Goal: Find specific page/section: Find specific page/section

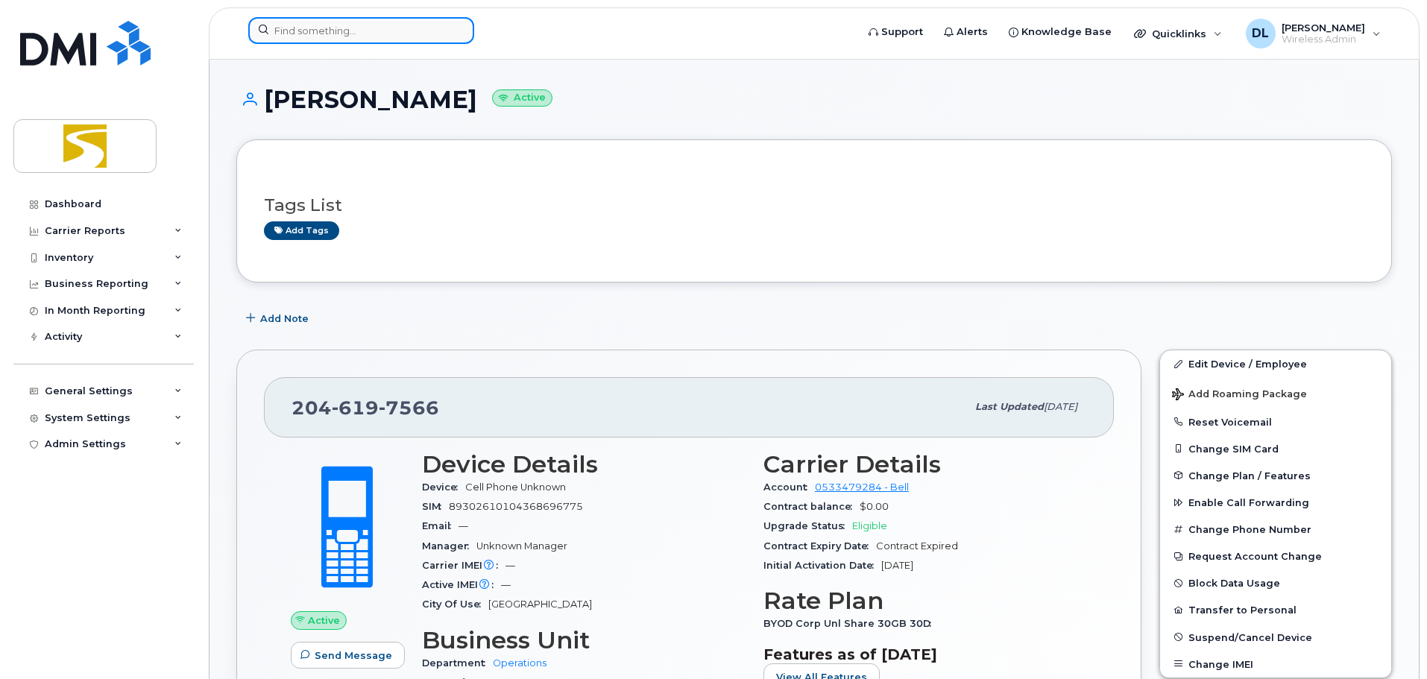
click at [438, 31] on input at bounding box center [361, 30] width 226 height 27
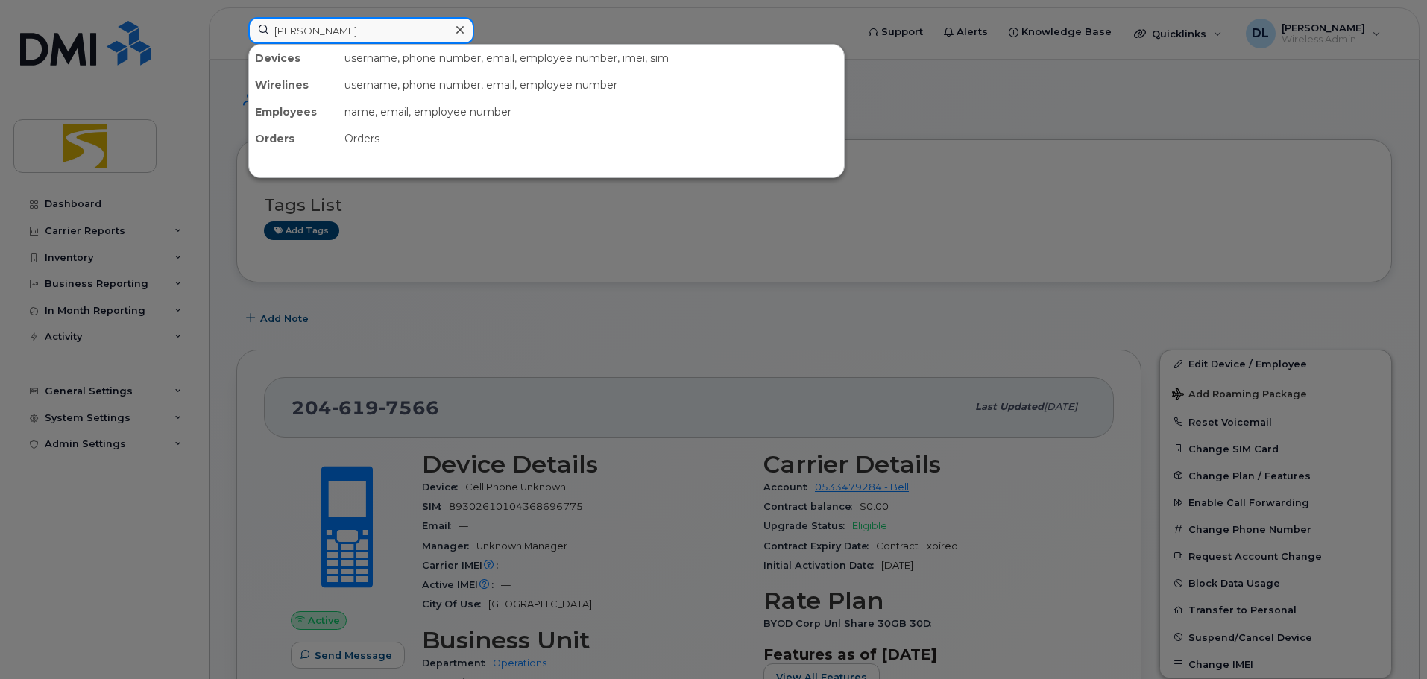
type input "dustin"
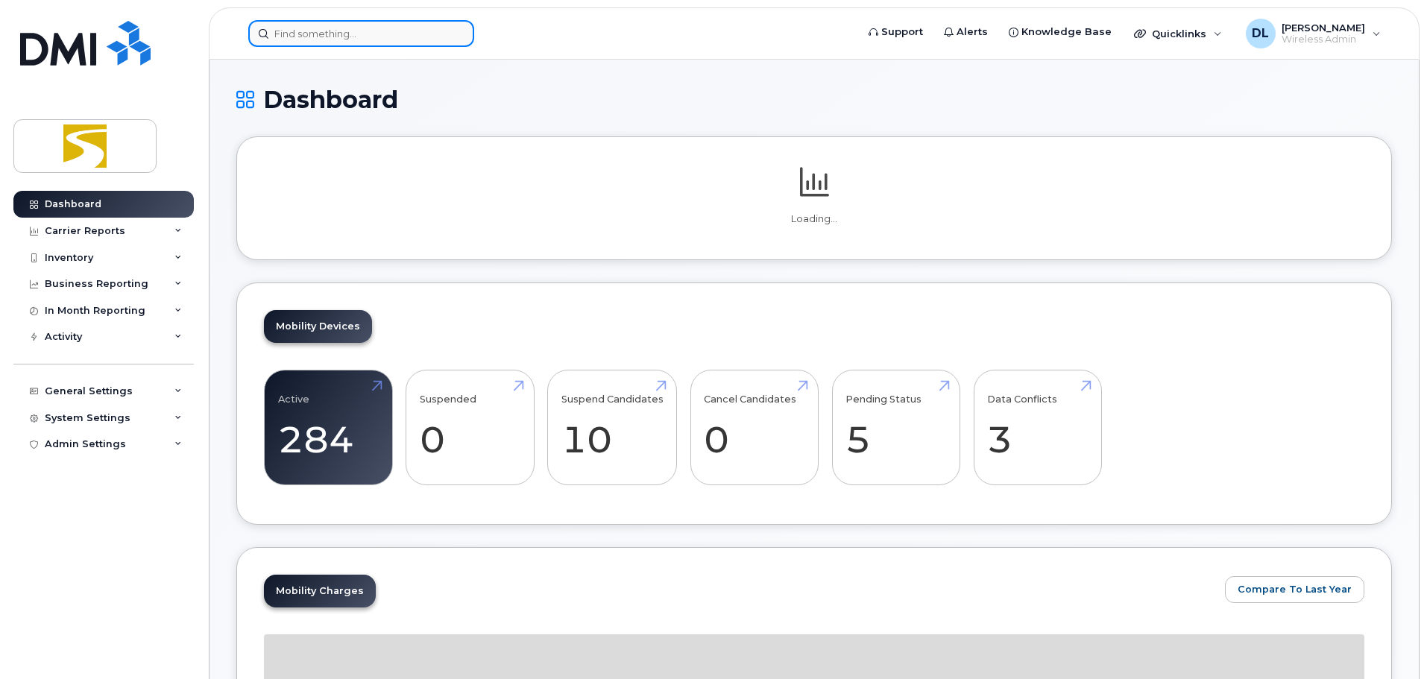
click at [431, 25] on input at bounding box center [361, 33] width 226 height 27
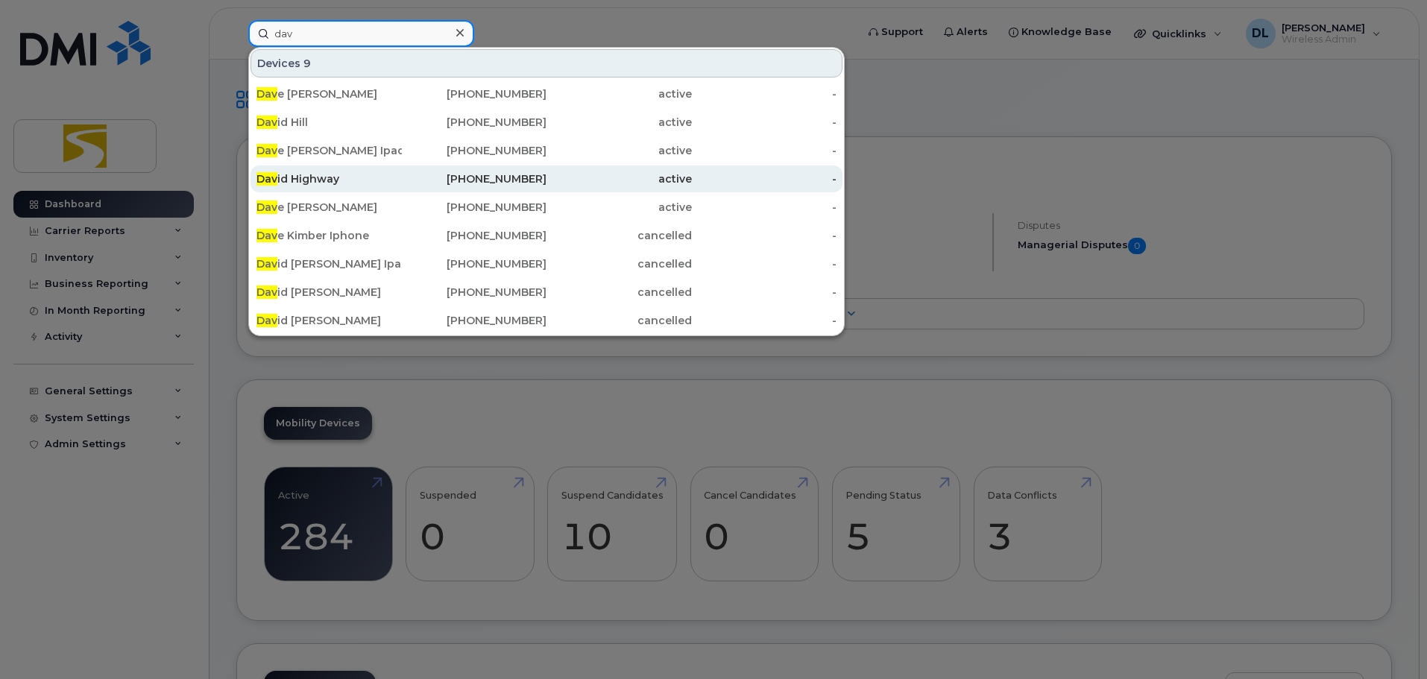
type input "dav"
click at [402, 170] on div "Dav id Highway" at bounding box center [474, 178] width 145 height 27
